Goal: Task Accomplishment & Management: Manage account settings

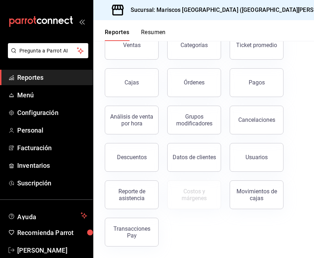
scroll to position [51, 0]
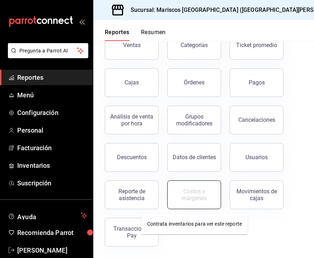
click at [200, 198] on div "Costos y márgenes" at bounding box center [194, 195] width 44 height 14
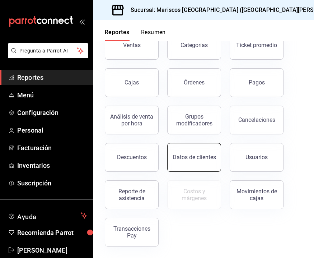
click at [187, 158] on div "Datos de clientes" at bounding box center [194, 157] width 43 height 7
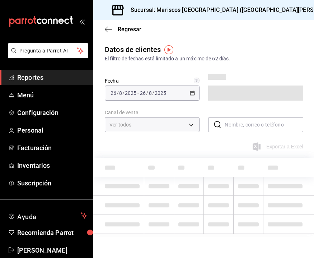
type input "PARROT,DIDI_FOOD,ONLINE"
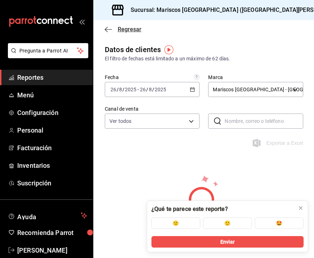
click at [107, 31] on icon "button" at bounding box center [108, 29] width 7 height 6
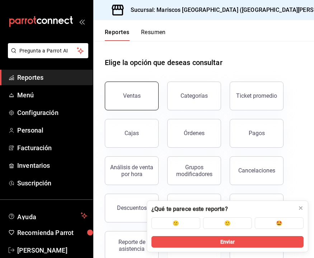
click at [144, 99] on button "Ventas" at bounding box center [132, 95] width 54 height 29
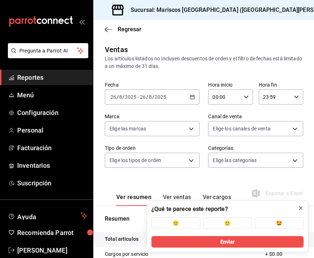
click at [301, 206] on icon at bounding box center [301, 208] width 6 height 6
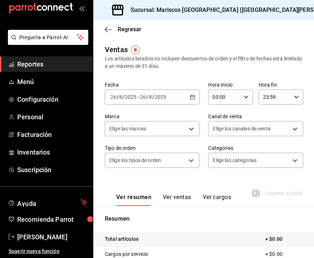
scroll to position [13, 0]
click at [70, 168] on span "Suscripción" at bounding box center [52, 170] width 70 height 10
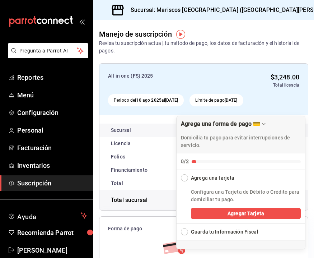
click at [271, 48] on div "Revisa tu suscripción actual, tu método de pago, los datos de facturación y el …" at bounding box center [203, 46] width 209 height 15
click at [286, 28] on div "Manejo de suscripción Revisa tu suscripción actual, tu método de pago, los dato…" at bounding box center [203, 38] width 221 height 37
click at [161, 229] on span "Forma de pago" at bounding box center [203, 228] width 191 height 7
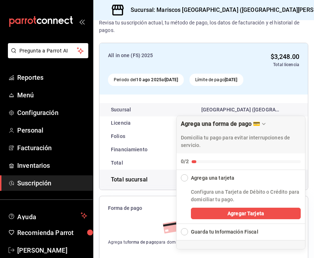
scroll to position [24, 0]
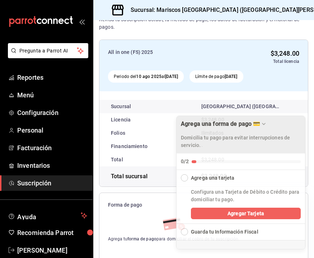
click at [267, 125] on div "Drag to move checklist" at bounding box center [263, 123] width 7 height 7
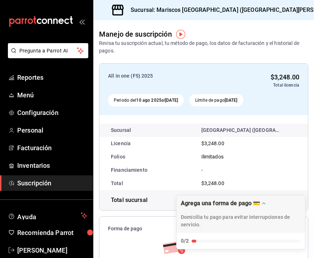
scroll to position [0, 0]
click at [284, 25] on div "Manejo de suscripción Revisa tu suscripción actual, tu método de pago, los dato…" at bounding box center [203, 38] width 221 height 37
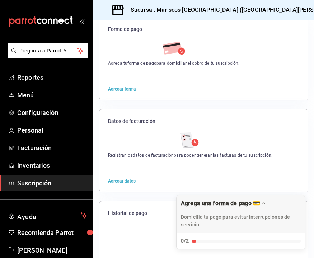
scroll to position [207, 0]
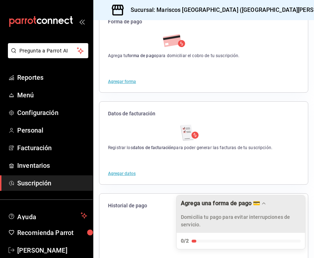
click at [264, 201] on div "Drag to move checklist" at bounding box center [263, 203] width 7 height 7
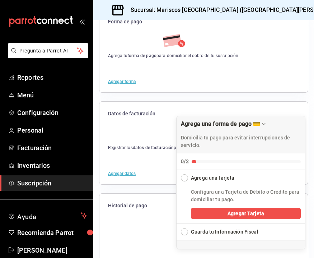
click at [269, 110] on span "Datos de facturación" at bounding box center [203, 113] width 191 height 7
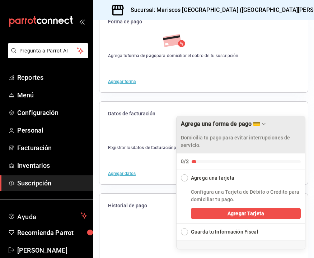
click at [276, 121] on div "Agrega una forma de pago 💳" at bounding box center [241, 123] width 120 height 7
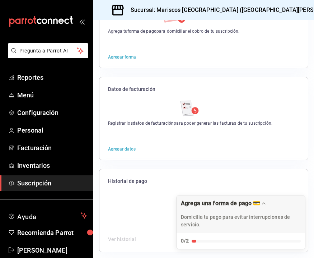
scroll to position [231, 0]
click at [132, 146] on div "Agregar datos" at bounding box center [203, 149] width 208 height 22
click at [131, 147] on button "Agregar datos" at bounding box center [122, 149] width 28 height 4
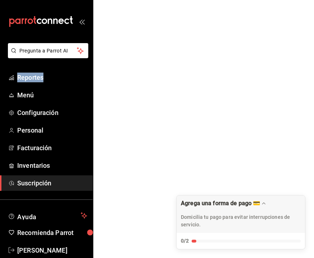
click at [131, 0] on html "Pregunta a Parrot AI Reportes Menú Configuración Personal Facturación Inventari…" at bounding box center [157, 0] width 314 height 0
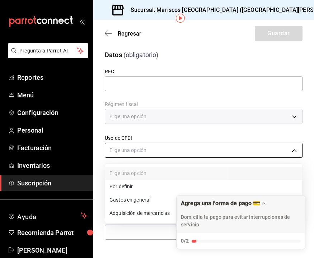
click at [258, 149] on body "Pregunta a Parrot AI Reportes Menú Configuración Personal Facturación Inventari…" at bounding box center [157, 129] width 314 height 258
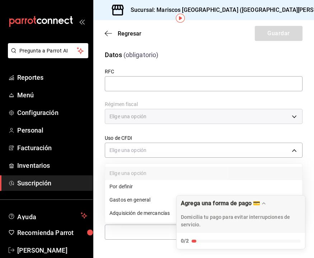
click at [258, 149] on div at bounding box center [157, 129] width 314 height 258
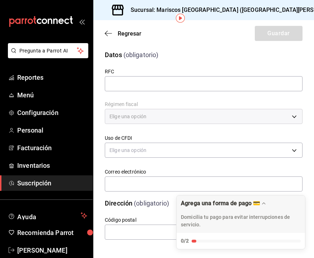
click at [51, 186] on span "Suscripción" at bounding box center [52, 183] width 70 height 10
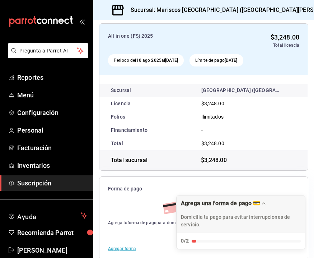
click at [177, 140] on div "Total $3,248.00" at bounding box center [203, 143] width 208 height 13
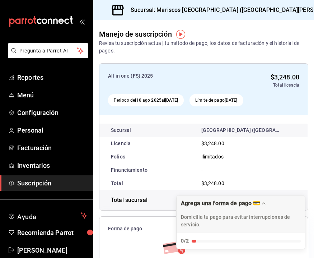
click at [257, 27] on div "Manejo de suscripción Revisa tu suscripción actual, tu método de pago, los dato…" at bounding box center [203, 38] width 221 height 37
